Goal: Task Accomplishment & Management: Manage account settings

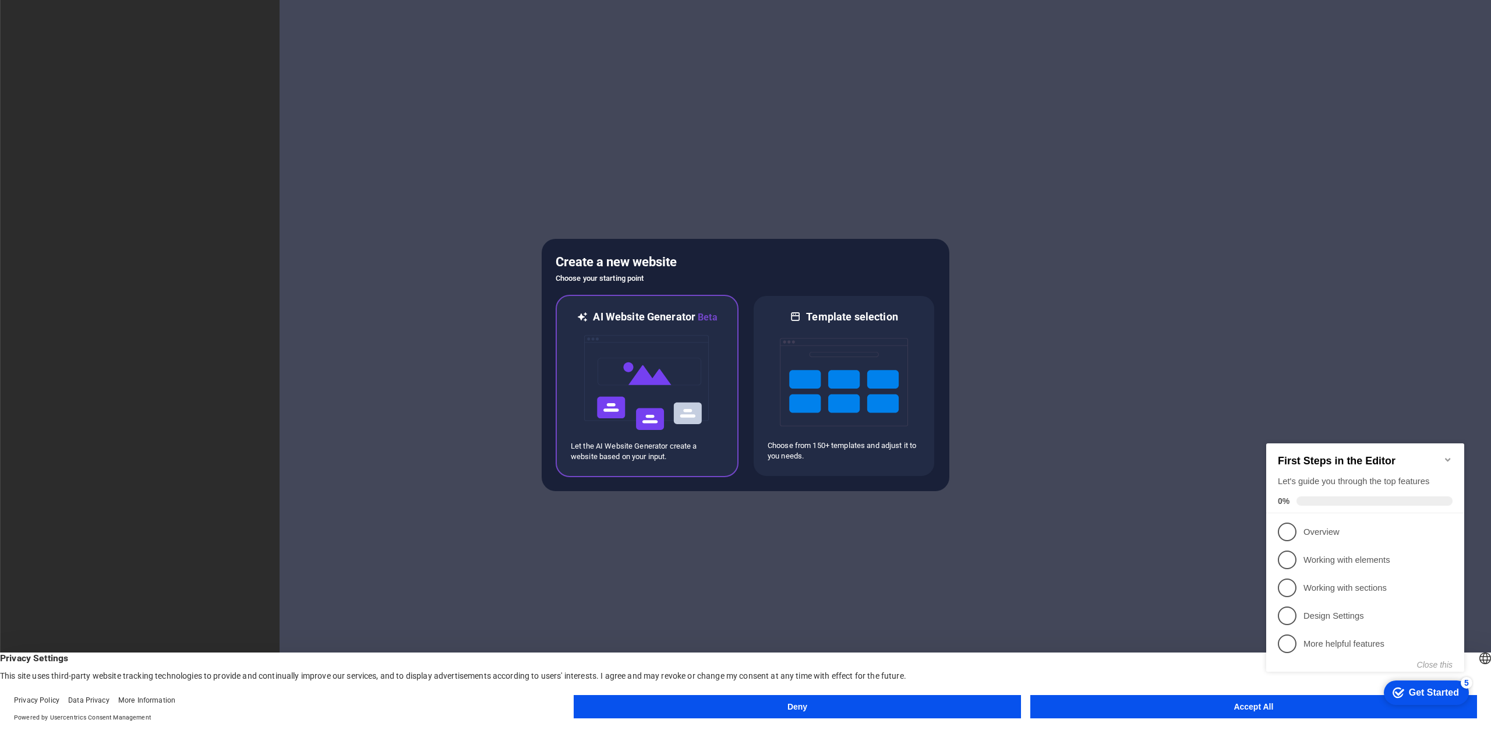
click at [689, 375] on img at bounding box center [647, 382] width 128 height 117
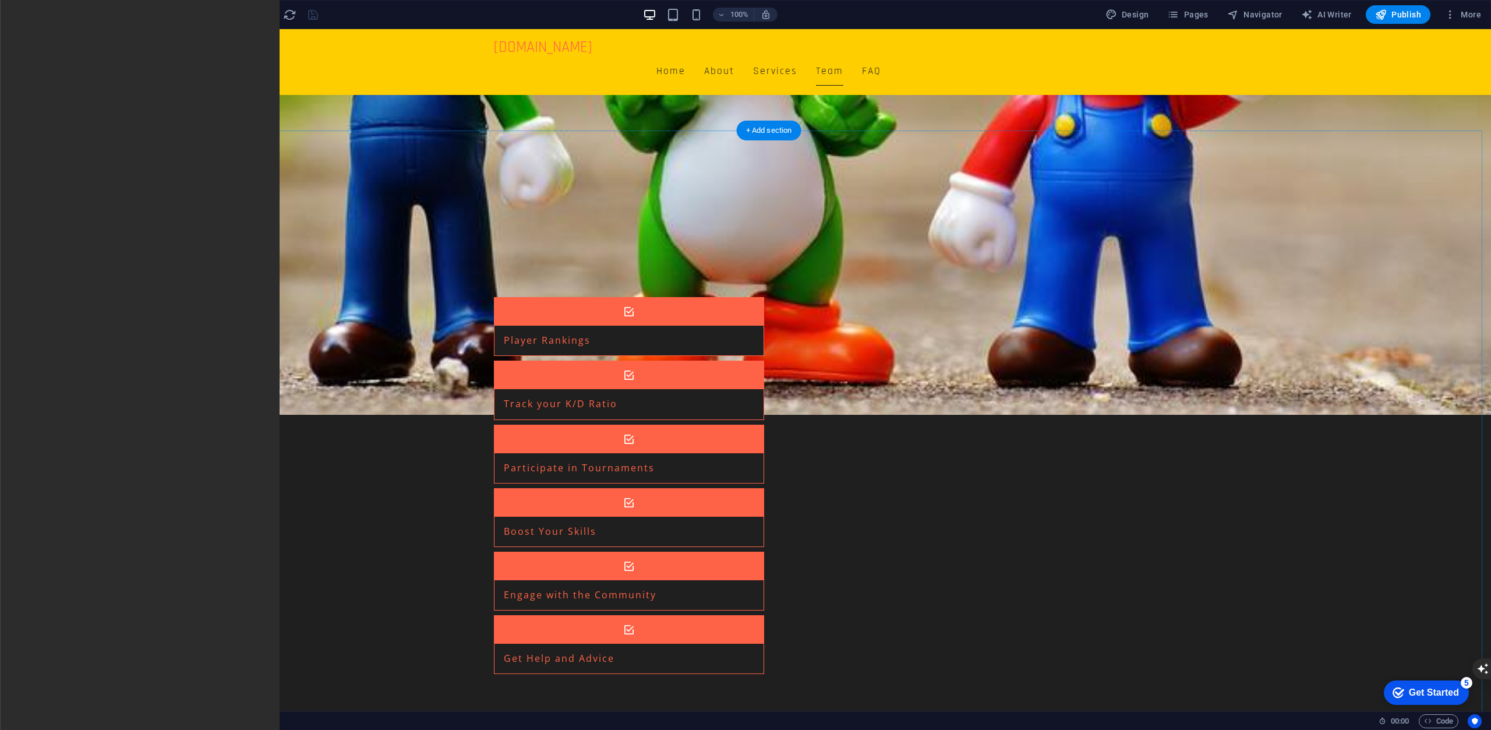
scroll to position [1165, 0]
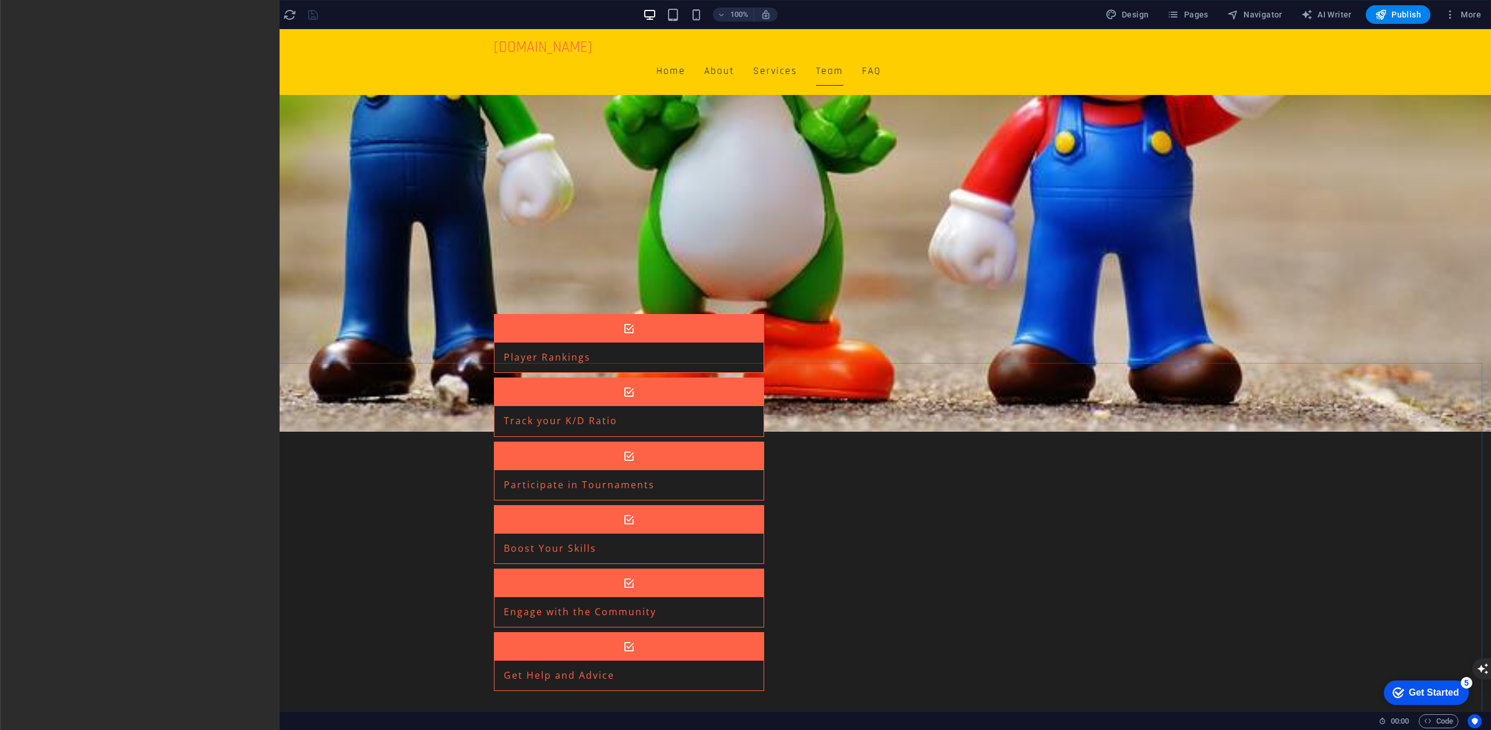
click at [72, 357] on span "Container" at bounding box center [79, 355] width 30 height 7
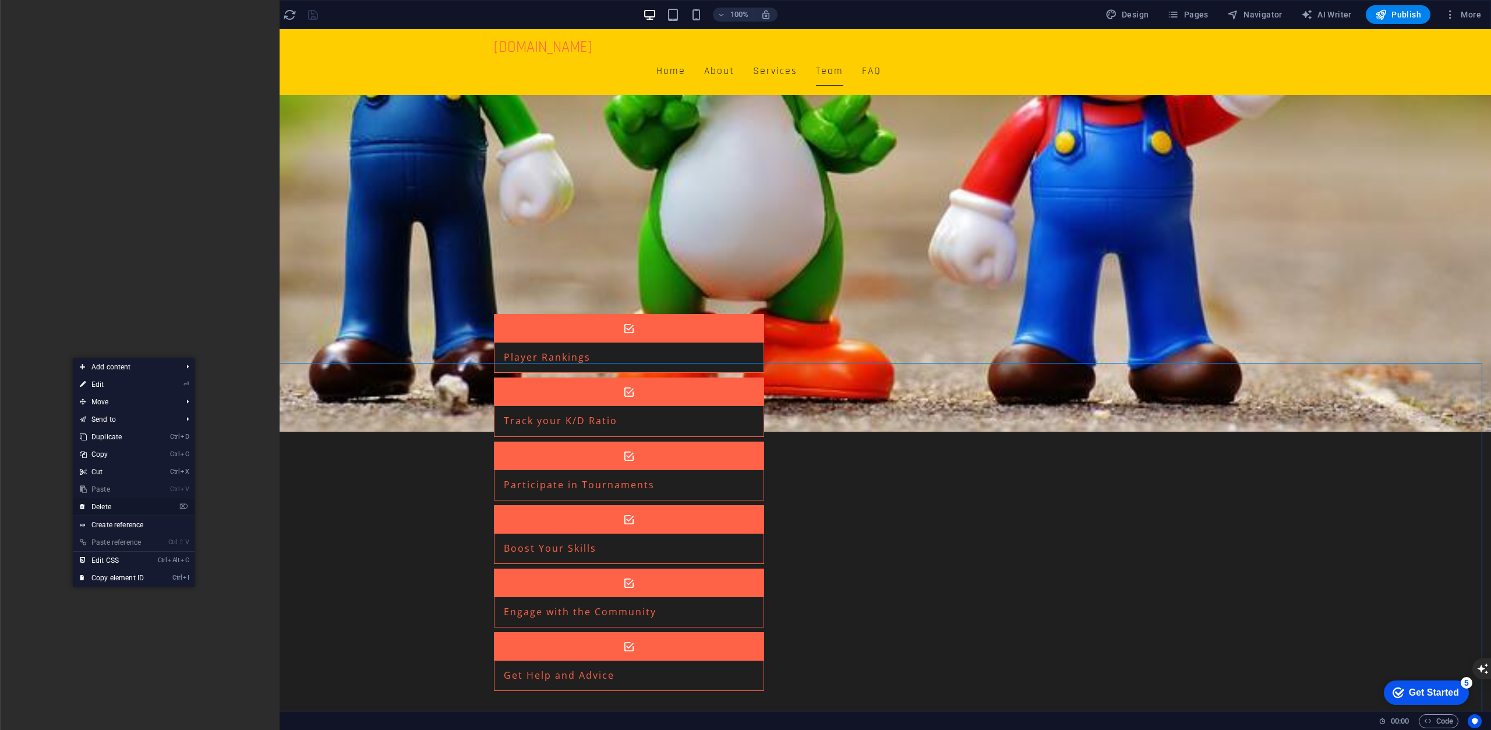
click at [130, 507] on link "⌦ Delete" at bounding box center [112, 506] width 78 height 17
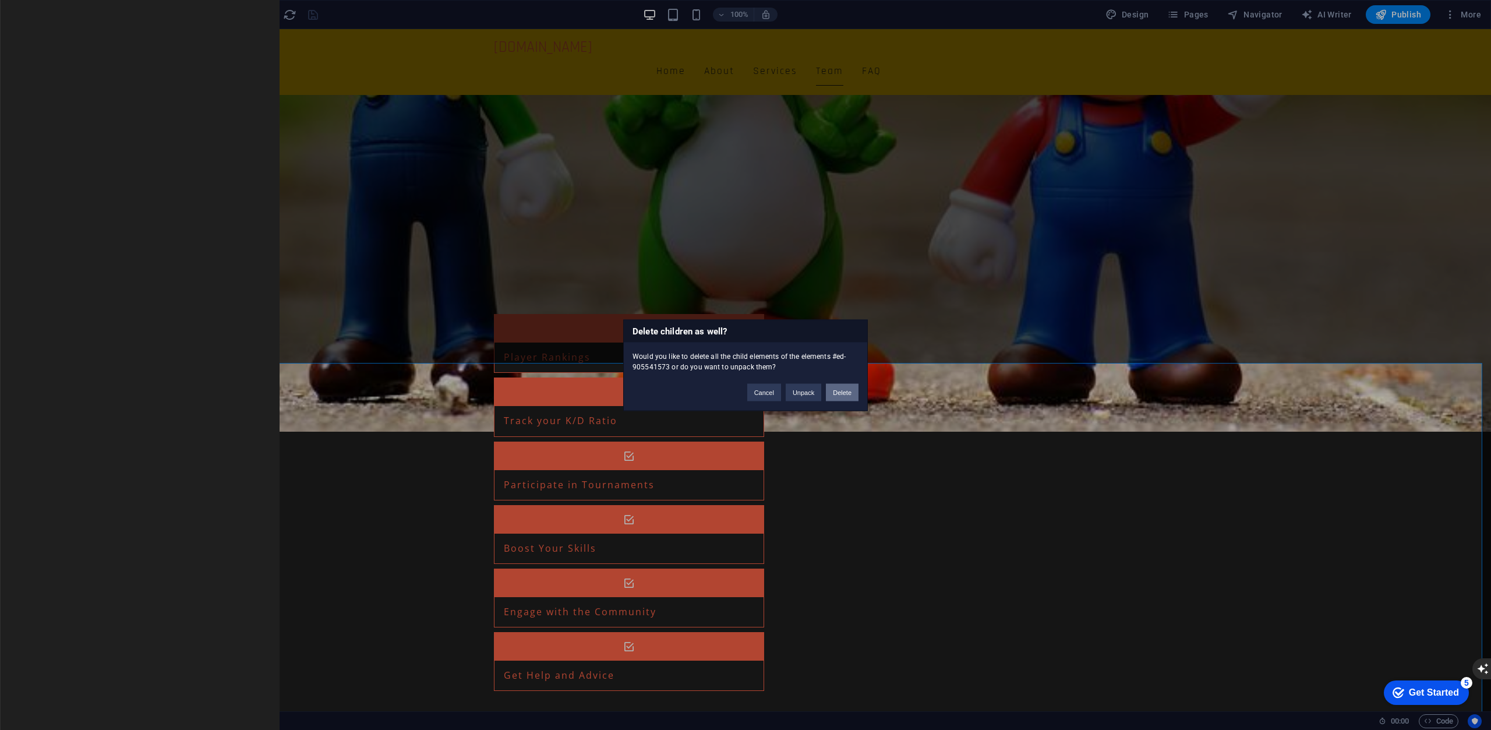
click at [835, 391] on button "Delete" at bounding box center [842, 391] width 33 height 17
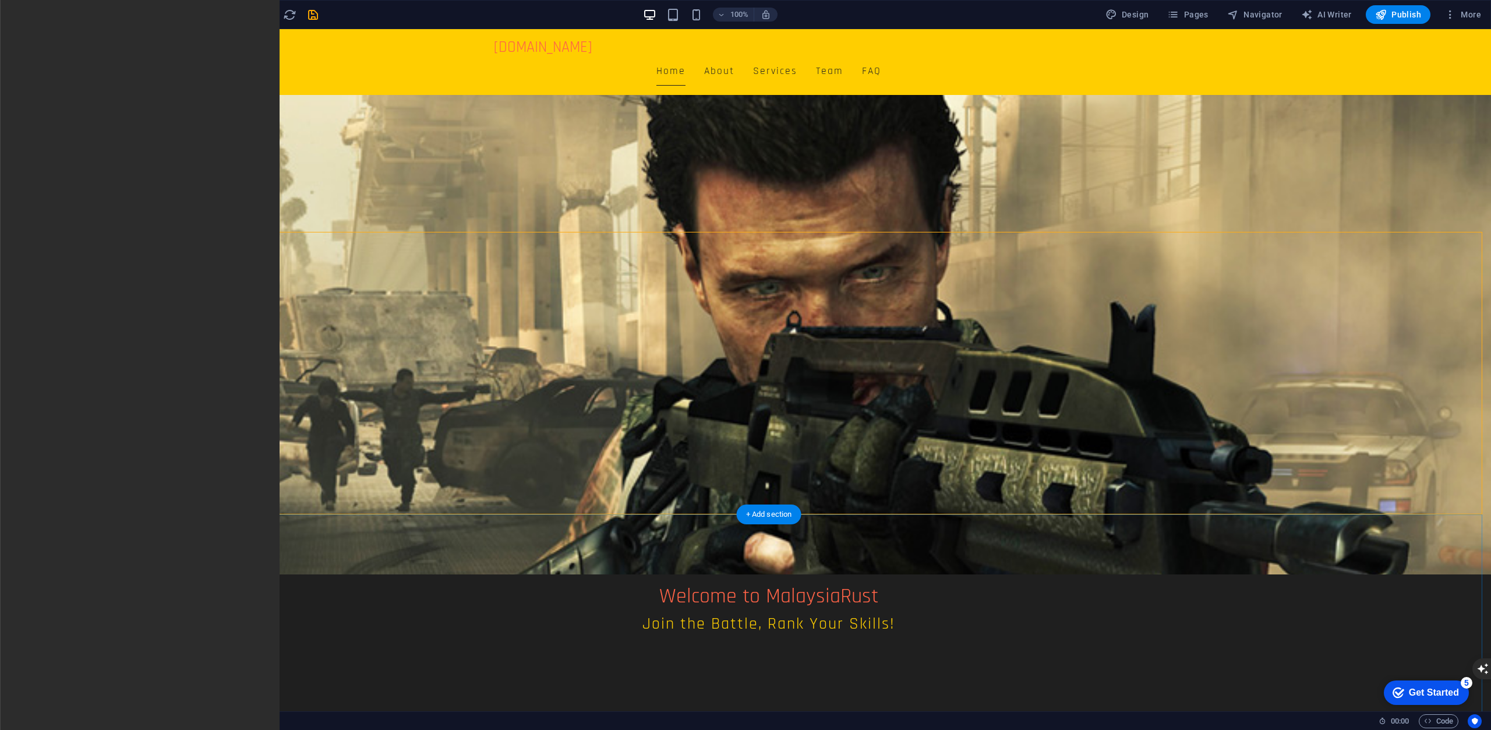
scroll to position [143, 0]
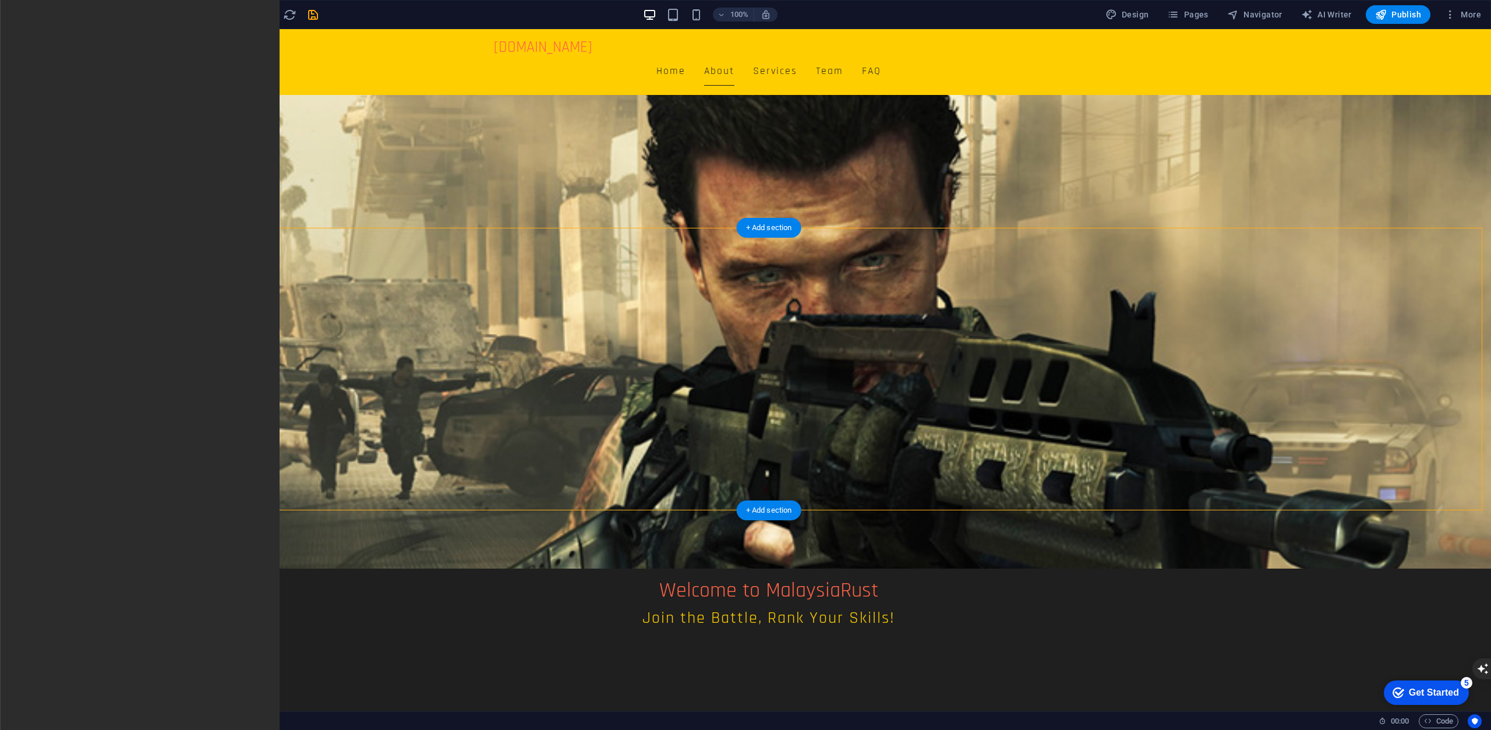
drag, startPoint x: 113, startPoint y: 394, endPoint x: 189, endPoint y: 270, distance: 145.4
click at [1198, 542] on div "Our Services Player Rankings Track your K/D Ratio Participate in Tournaments Bo…" at bounding box center [815, 399] width 1445 height 682
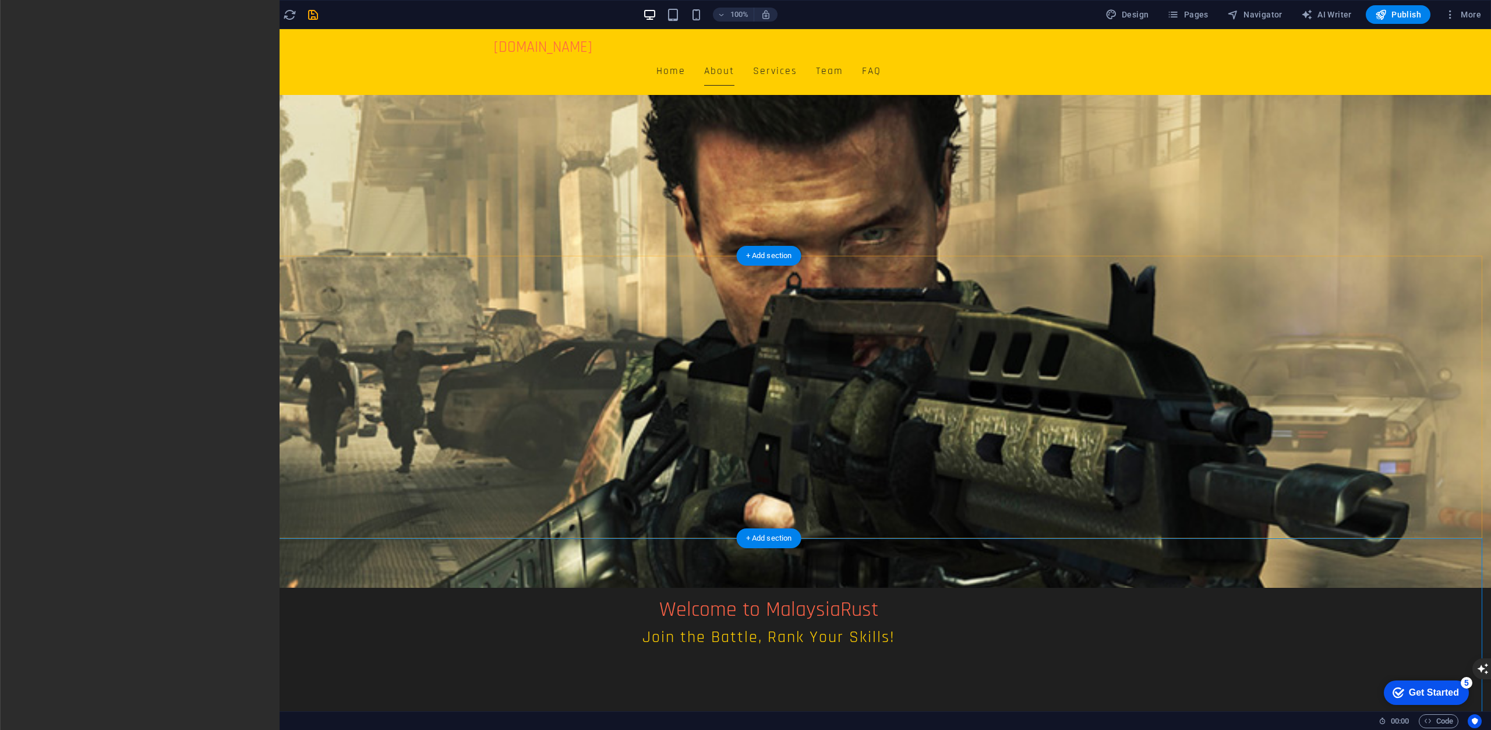
scroll to position [84, 0]
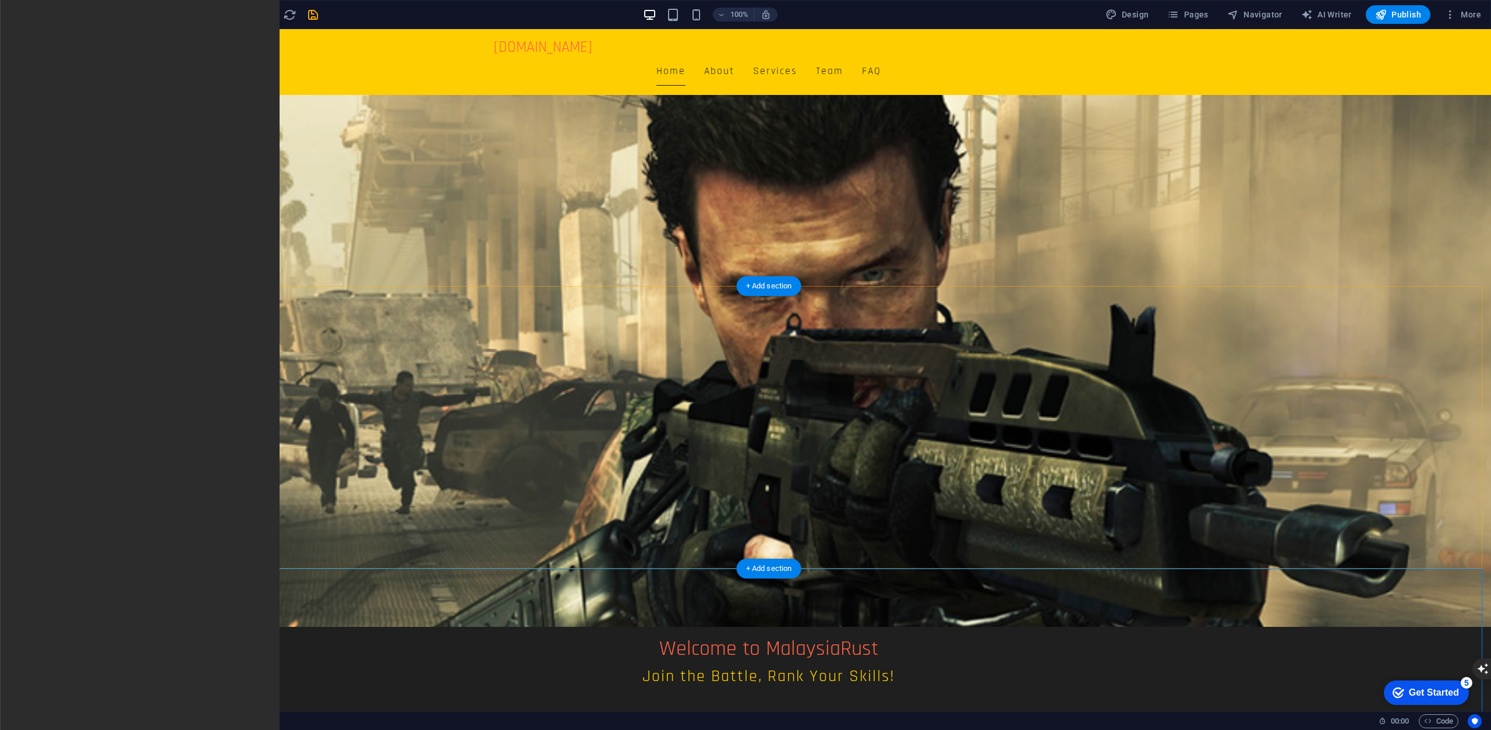
click at [1463, 15] on span "More" at bounding box center [1463, 15] width 37 height 12
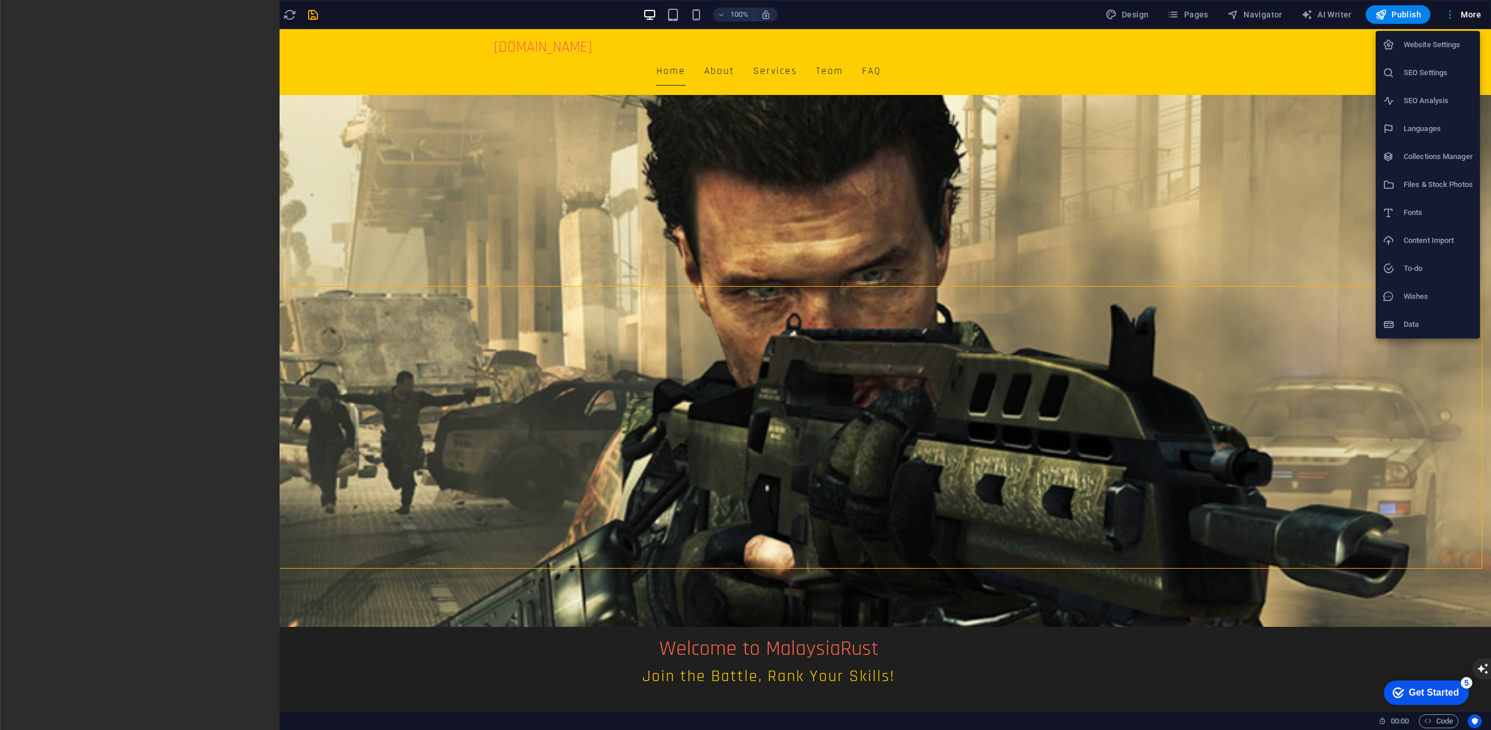
click at [1312, 412] on div at bounding box center [745, 365] width 1491 height 730
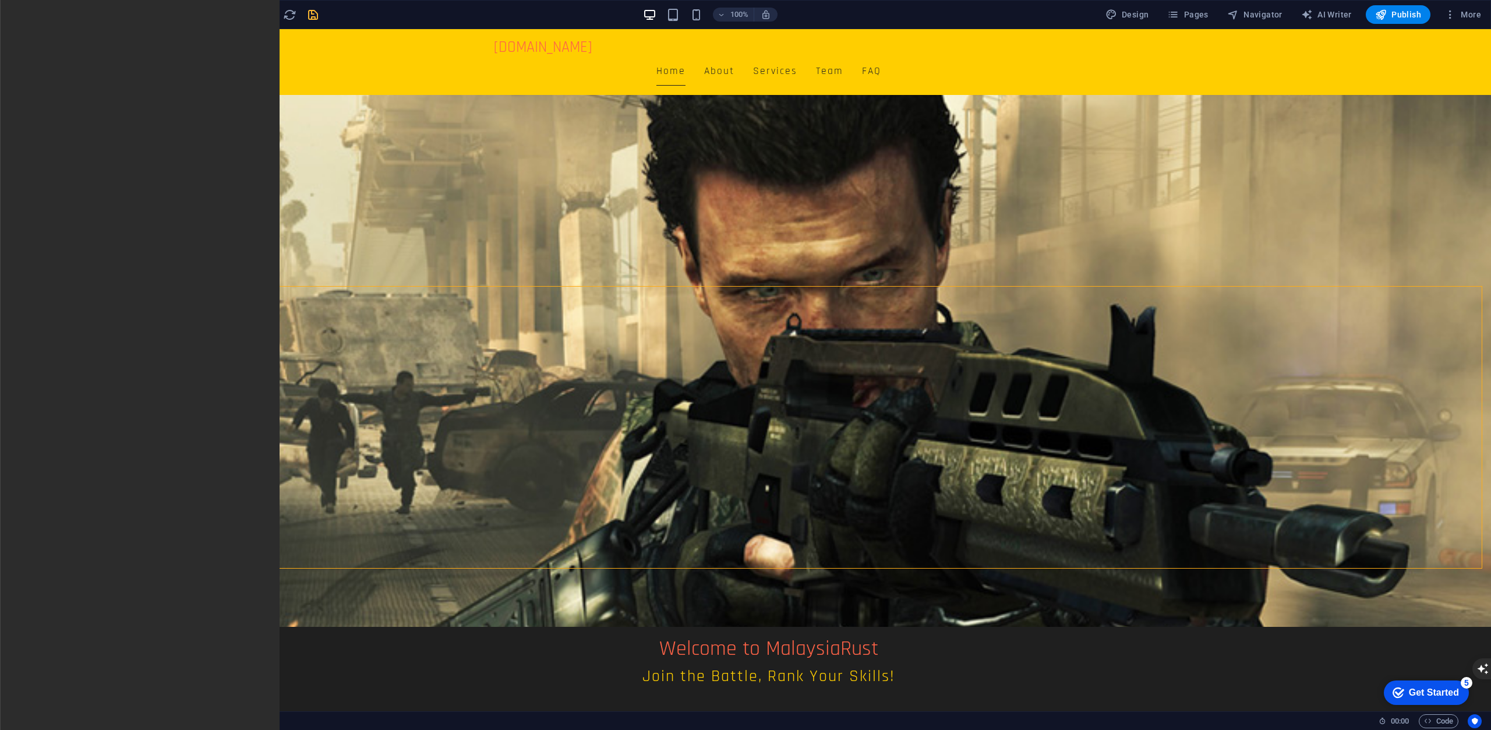
click at [310, 12] on icon "save" at bounding box center [312, 14] width 13 height 13
